Goal: Transaction & Acquisition: Purchase product/service

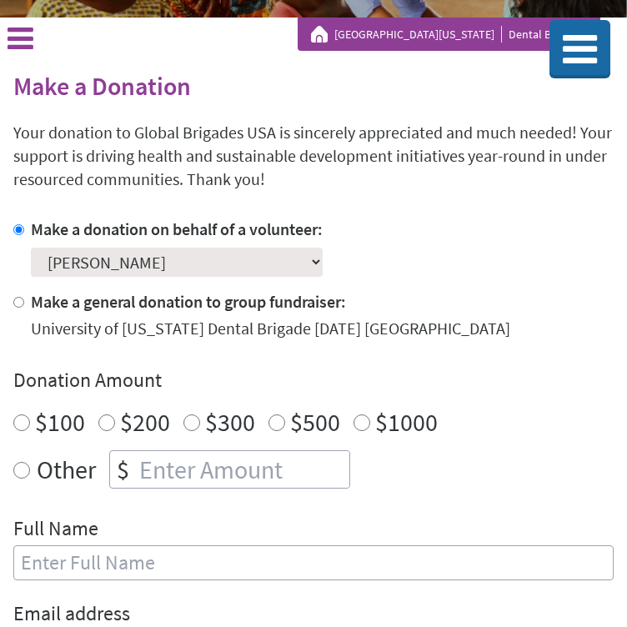
scroll to position [246, 0]
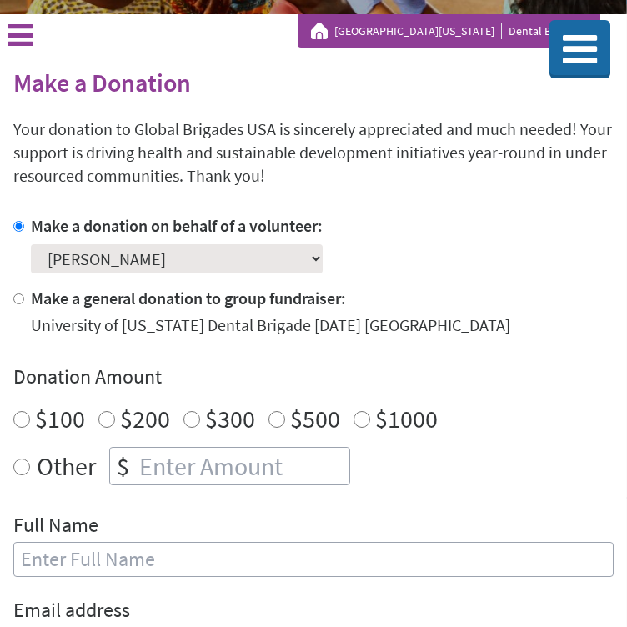
radio input "true"
click at [164, 468] on input "number" at bounding box center [243, 466] width 214 height 37
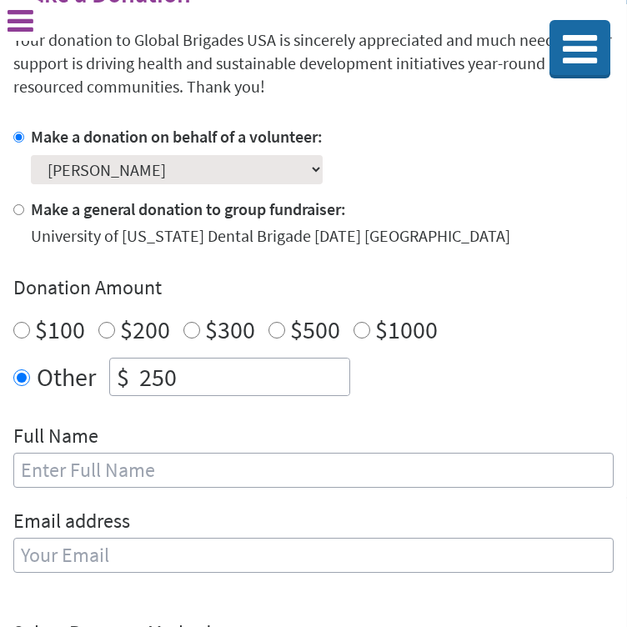
scroll to position [380, 0]
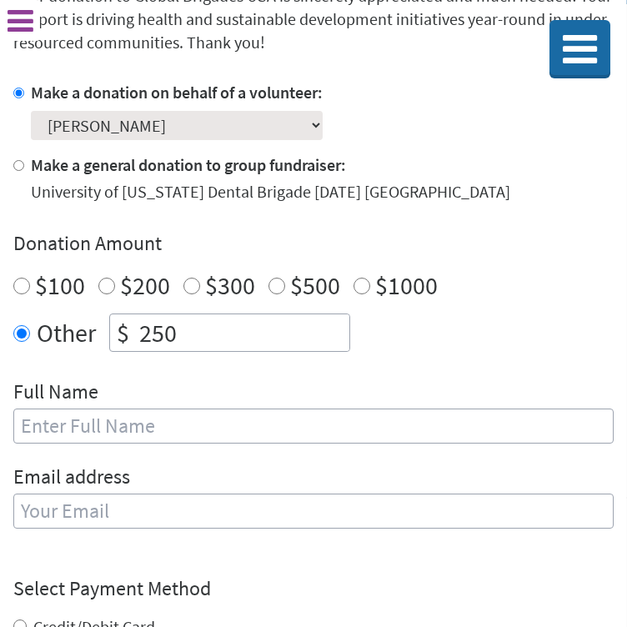
type input "250"
click at [121, 442] on input "text" at bounding box center [313, 426] width 601 height 35
type input "[PERSON_NAME]"
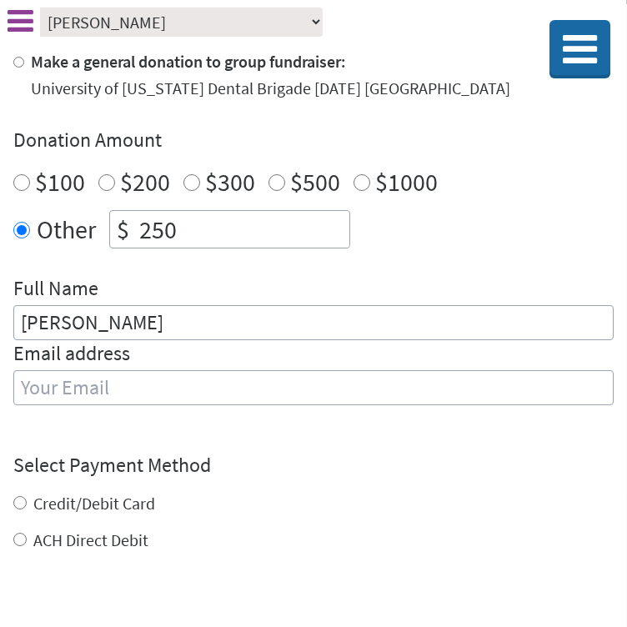
scroll to position [486, 0]
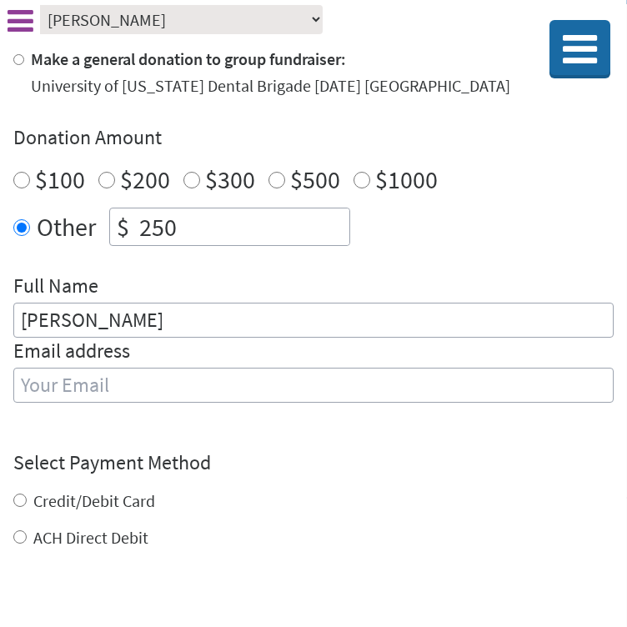
click at [88, 388] on input "email" at bounding box center [313, 385] width 601 height 35
type input "[EMAIL_ADDRESS][DOMAIN_NAME]"
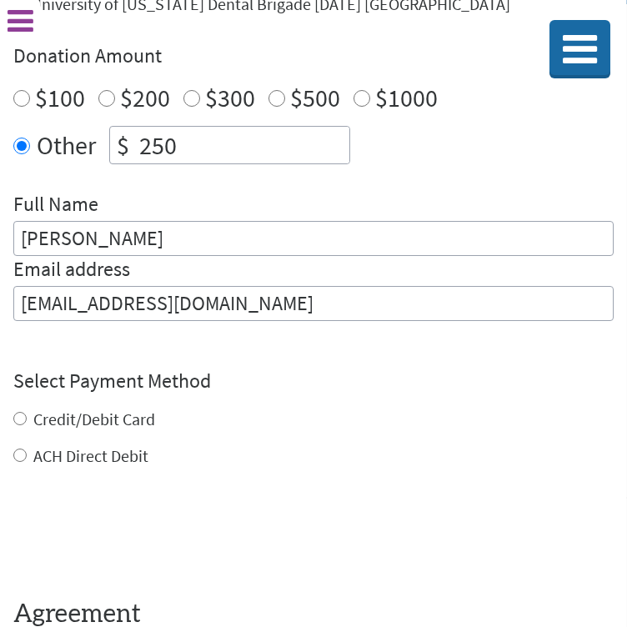
scroll to position [590, 0]
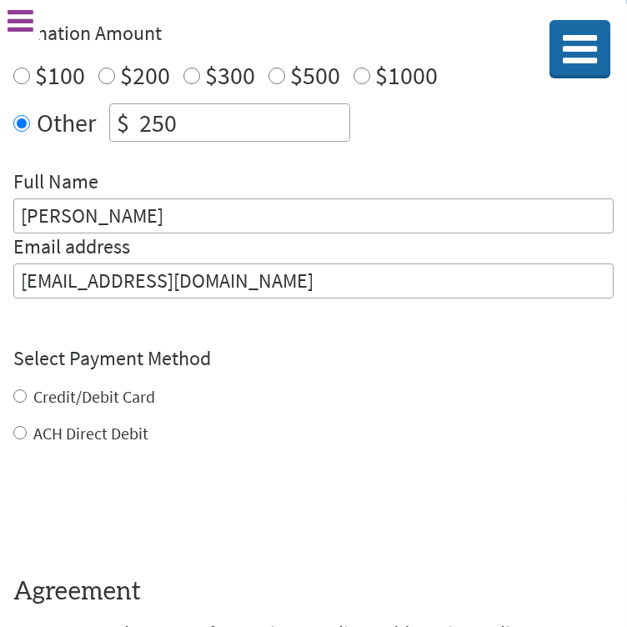
click at [31, 395] on div "Credit/Debit Card ACH Direct Debit" at bounding box center [313, 415] width 601 height 60
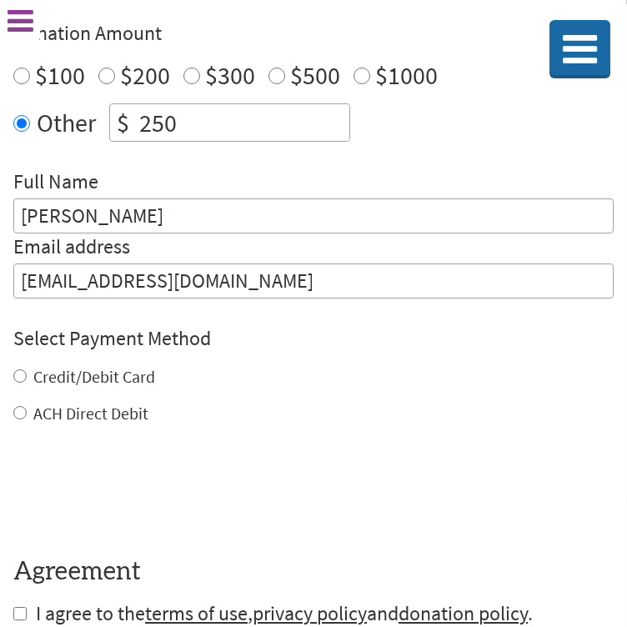
click at [24, 367] on div "Credit/Debit Card" at bounding box center [313, 376] width 601 height 23
click at [21, 379] on input "Credit/Debit Card" at bounding box center [19, 376] width 13 height 13
radio input "true"
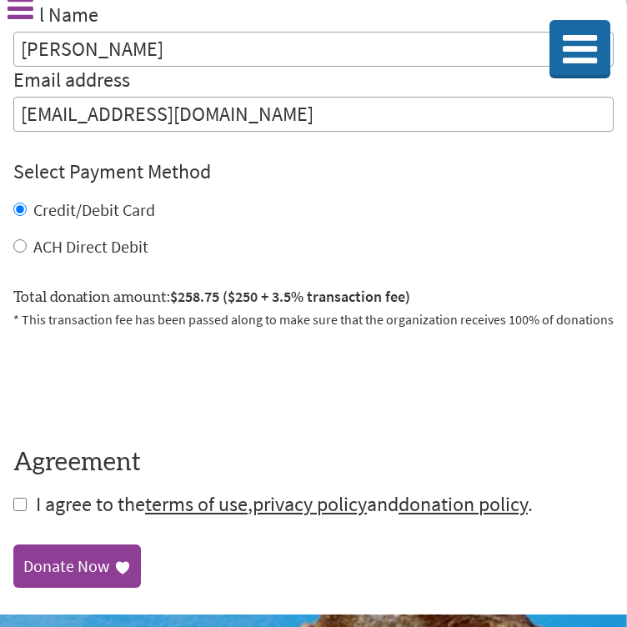
scroll to position [758, 0]
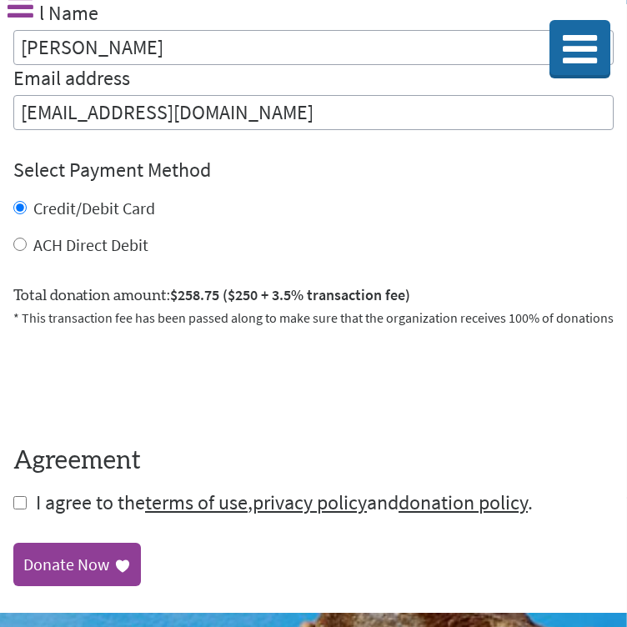
click at [18, 509] on input "checkbox" at bounding box center [19, 502] width 13 height 13
checkbox input "true"
click at [68, 555] on div "Donate Now" at bounding box center [66, 566] width 86 height 23
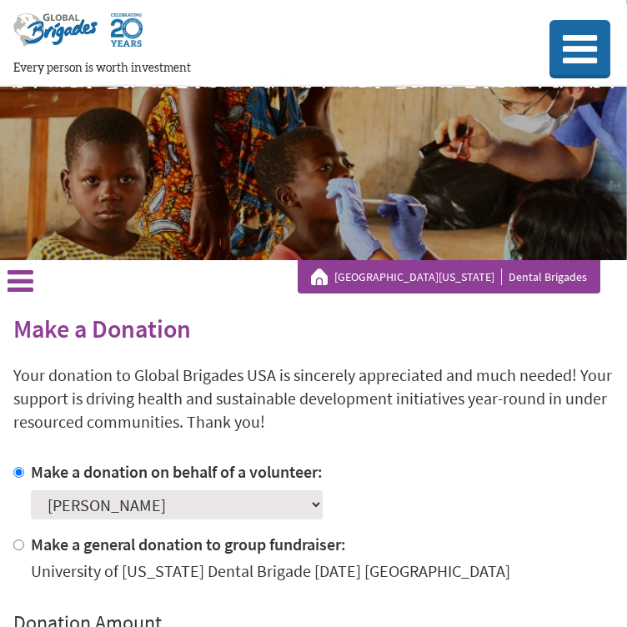
scroll to position [176, 0]
